Goal: Task Accomplishment & Management: Manage account settings

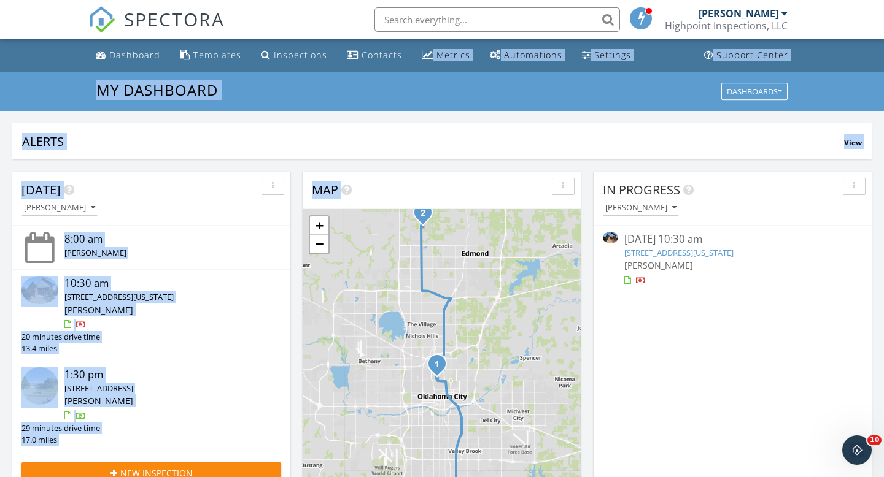
drag, startPoint x: 0, startPoint y: 0, endPoint x: 399, endPoint y: -75, distance: 405.9
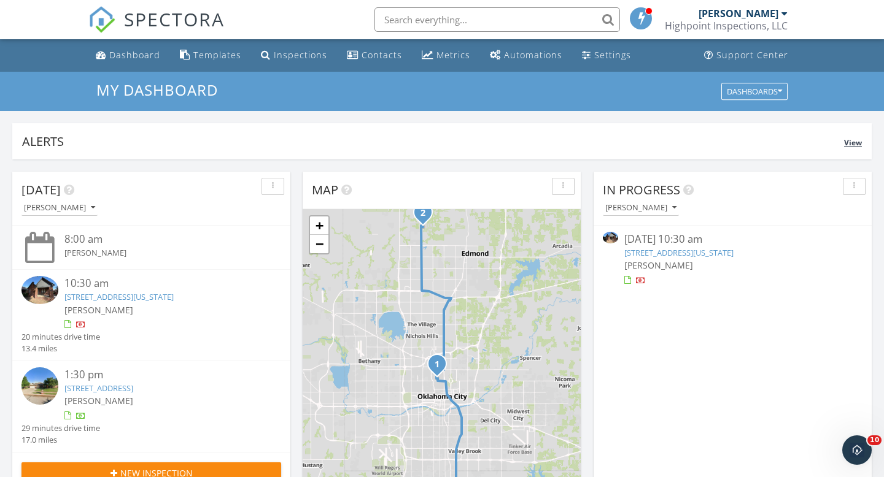
click at [458, 132] on div "Alerts View" at bounding box center [441, 141] width 859 height 36
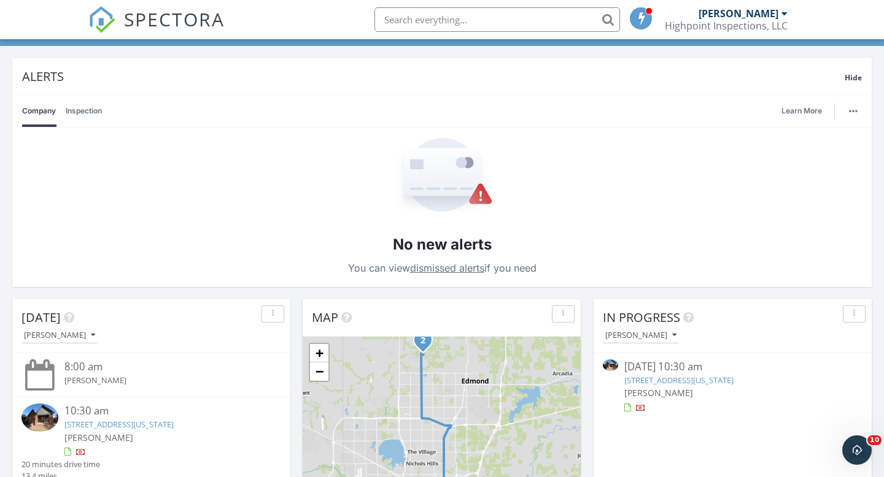
scroll to position [66, 0]
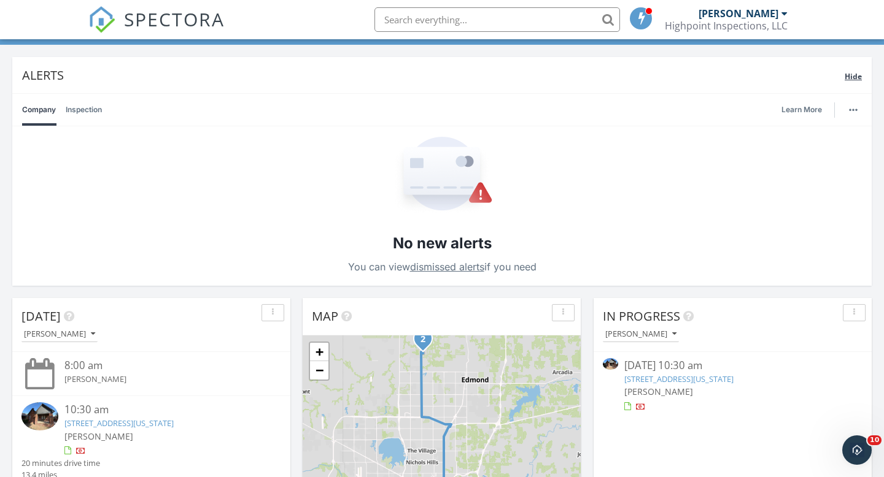
click at [853, 78] on span "Hide" at bounding box center [852, 76] width 17 height 10
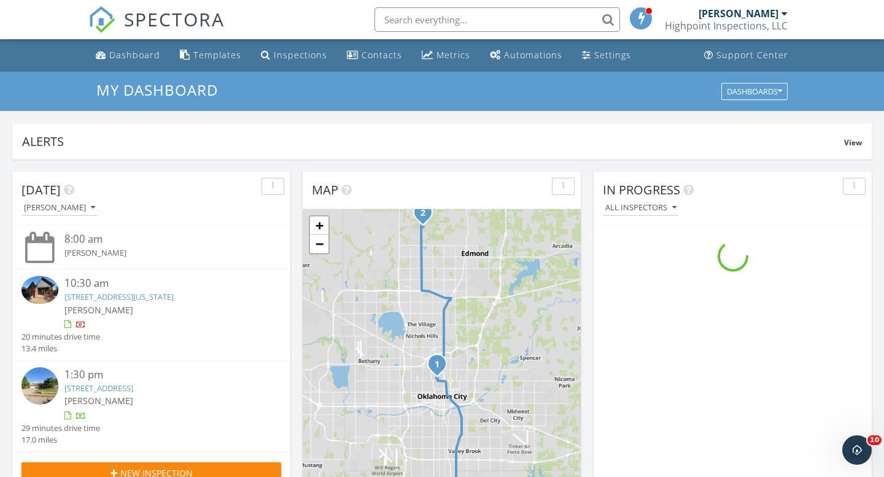
click at [149, 296] on link "[STREET_ADDRESS][US_STATE]" at bounding box center [118, 296] width 109 height 11
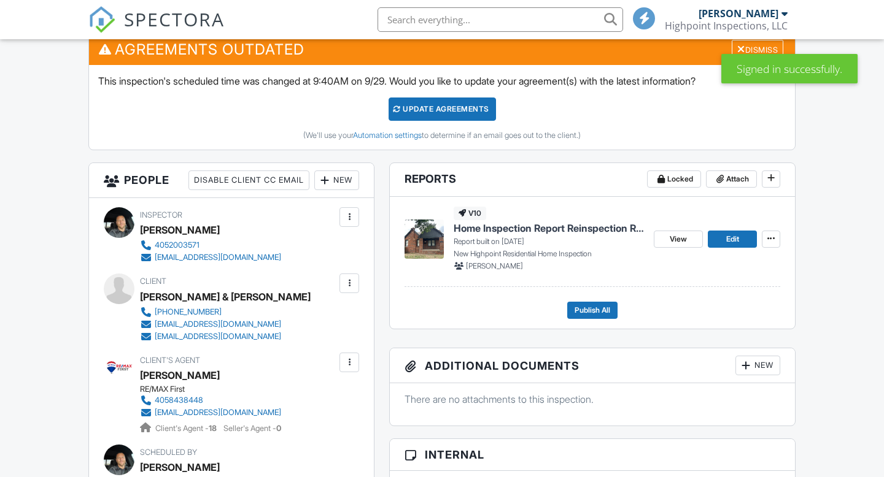
scroll to position [466, 0]
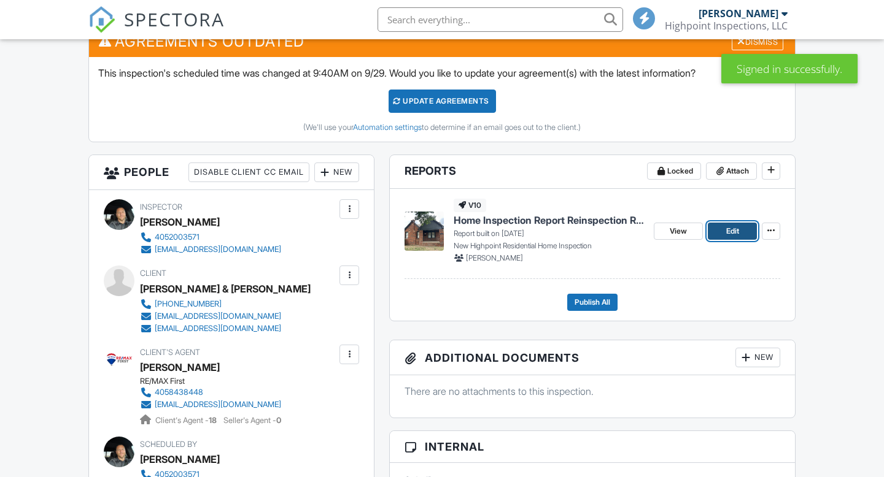
click at [728, 234] on span "Edit" at bounding box center [732, 231] width 13 height 12
